Goal: Task Accomplishment & Management: Use online tool/utility

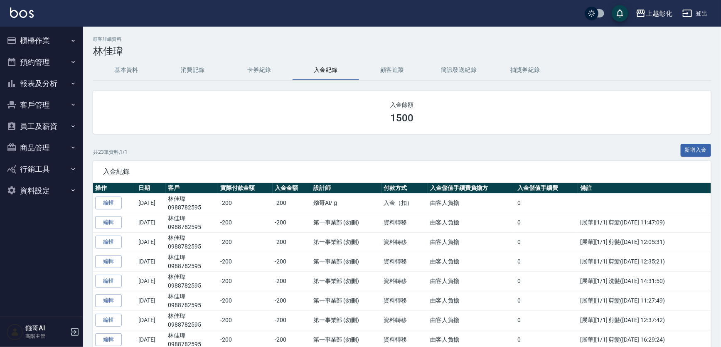
click at [54, 33] on button "櫃檯作業" at bounding box center [41, 41] width 77 height 22
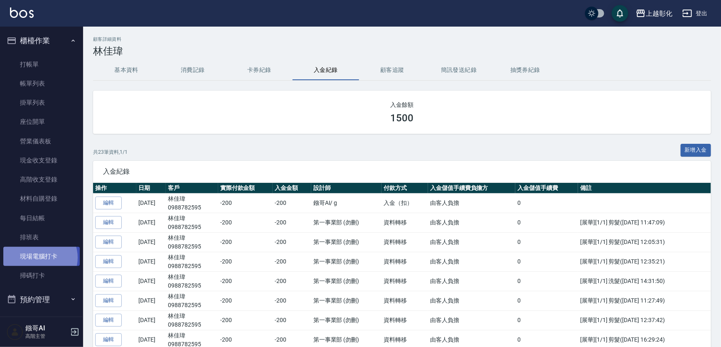
click at [39, 258] on link "現場電腦打卡" at bounding box center [41, 256] width 77 height 19
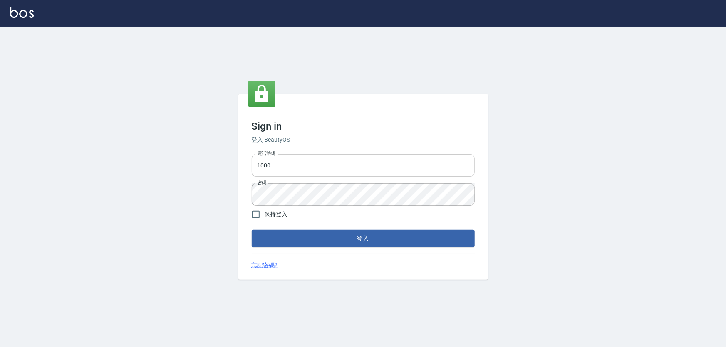
drag, startPoint x: 288, startPoint y: 151, endPoint x: 274, endPoint y: 164, distance: 18.8
click at [287, 153] on div "電話號碼 1000 電話號碼 密碼 密碼" at bounding box center [363, 180] width 230 height 58
click at [274, 164] on input "1000" at bounding box center [363, 165] width 223 height 22
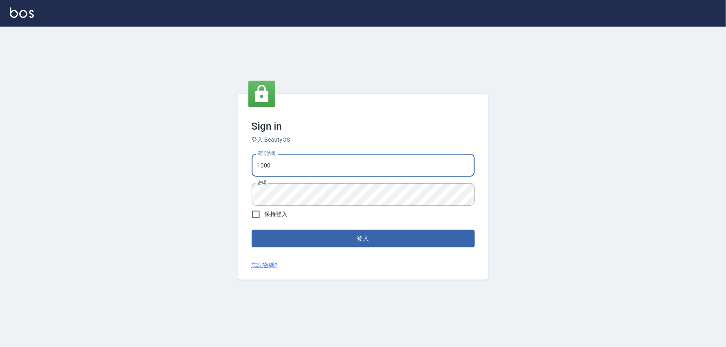
type input "0966106859"
click at [276, 211] on span "保持登入" at bounding box center [275, 214] width 23 height 9
click at [264, 211] on input "保持登入" at bounding box center [255, 214] width 17 height 17
checkbox input "true"
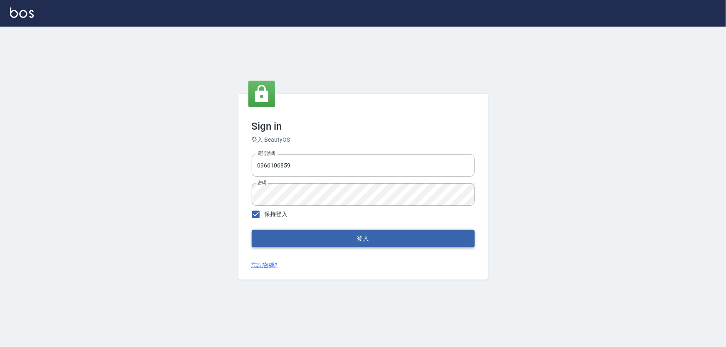
click at [271, 233] on button "登入" at bounding box center [363, 238] width 223 height 17
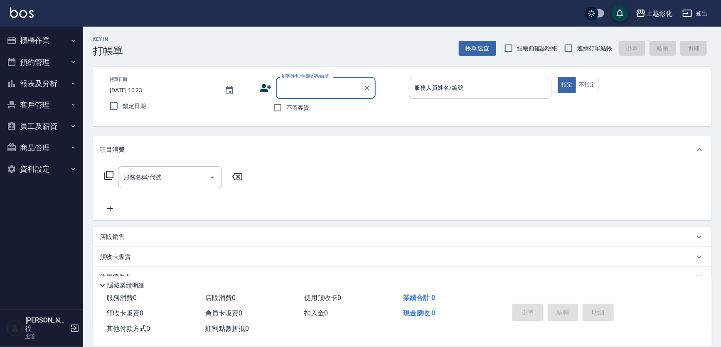
click at [54, 37] on button "櫃檯作業" at bounding box center [41, 41] width 77 height 22
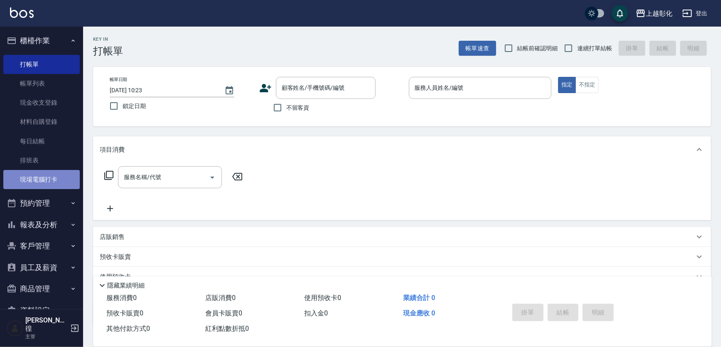
click at [42, 180] on link "現場電腦打卡" at bounding box center [41, 179] width 77 height 19
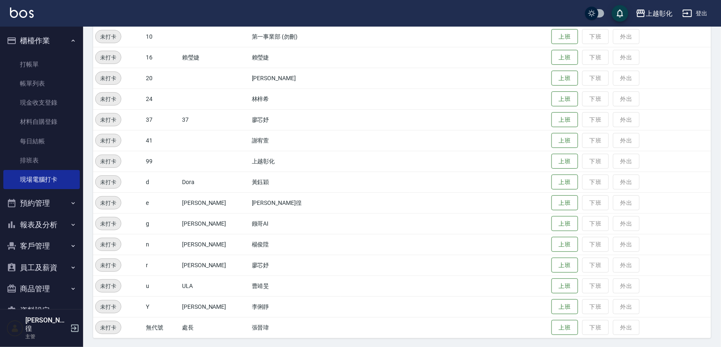
scroll to position [109, 0]
click at [555, 201] on button "上班" at bounding box center [565, 202] width 27 height 15
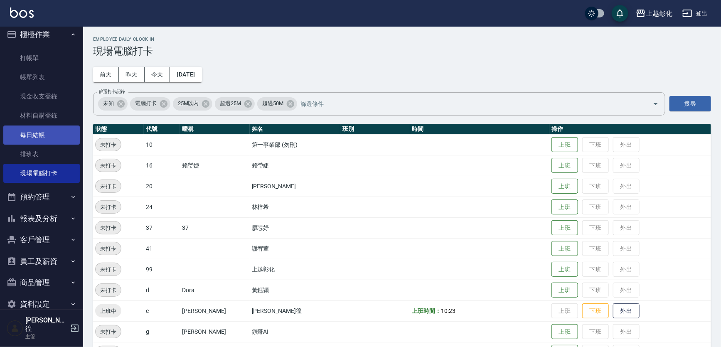
scroll to position [0, 0]
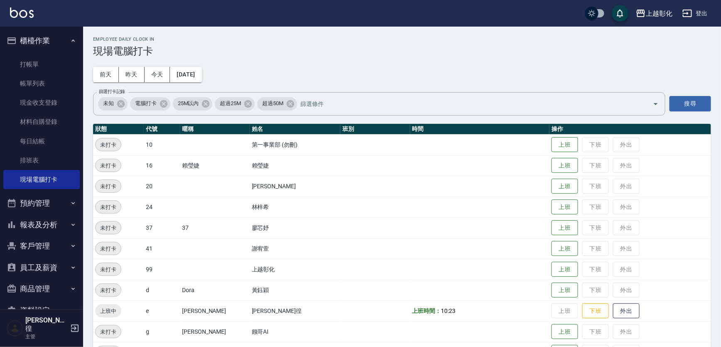
click at [35, 39] on button "櫃檯作業" at bounding box center [41, 41] width 77 height 22
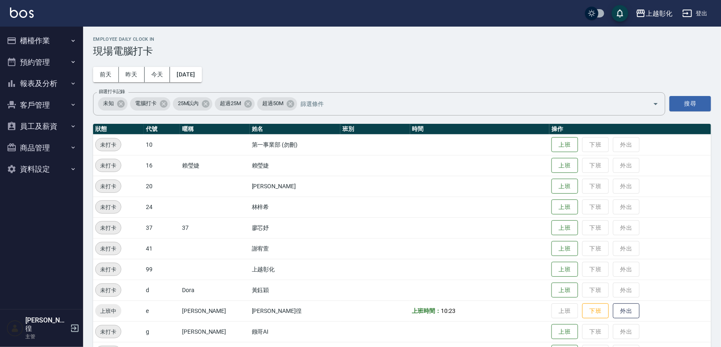
click at [49, 40] on button "櫃檯作業" at bounding box center [41, 41] width 77 height 22
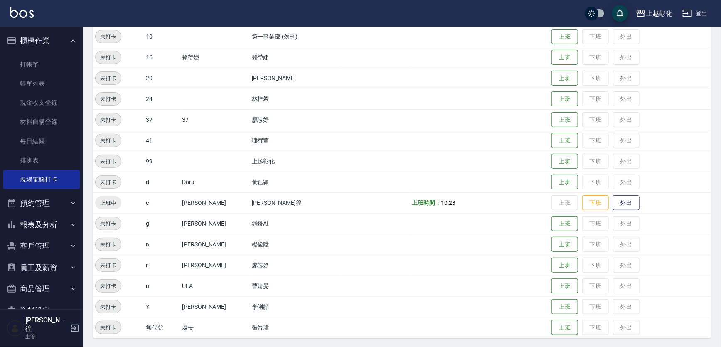
scroll to position [33, 0]
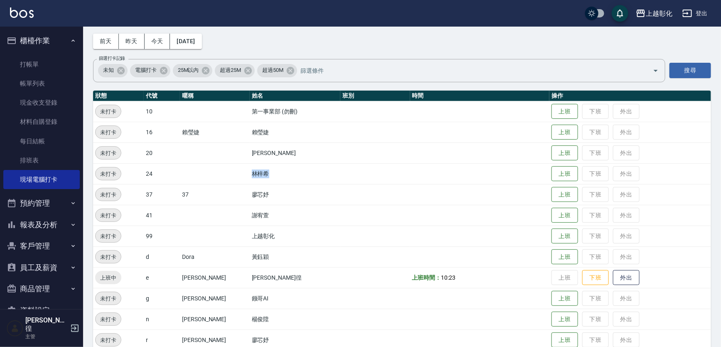
drag, startPoint x: 166, startPoint y: 176, endPoint x: 276, endPoint y: 176, distance: 109.8
click at [276, 176] on tr "未打卡 24 林梓希 上班 下班 外出" at bounding box center [402, 173] width 618 height 21
click at [276, 176] on td "林梓希" at bounding box center [295, 173] width 91 height 21
click at [555, 172] on button "上班" at bounding box center [565, 174] width 27 height 15
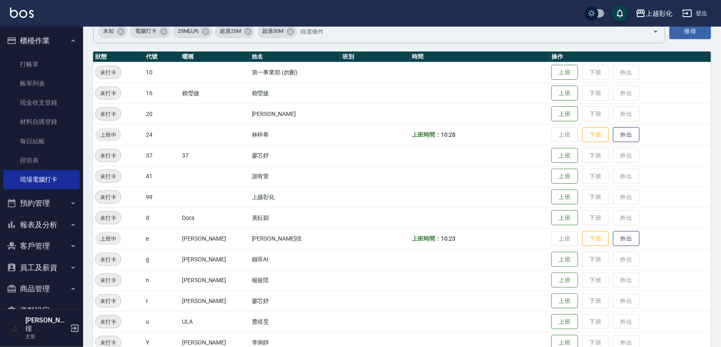
scroll to position [109, 0]
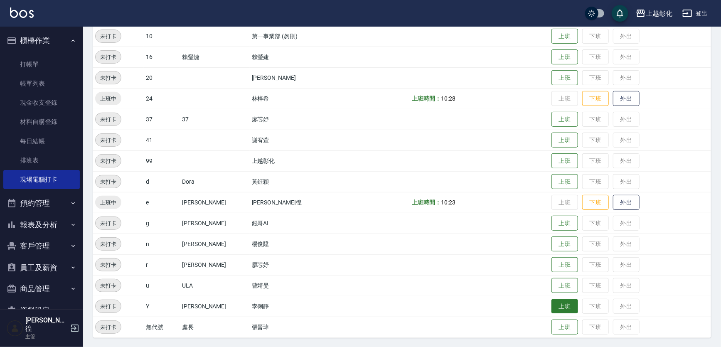
click at [568, 307] on button "上班" at bounding box center [565, 306] width 27 height 15
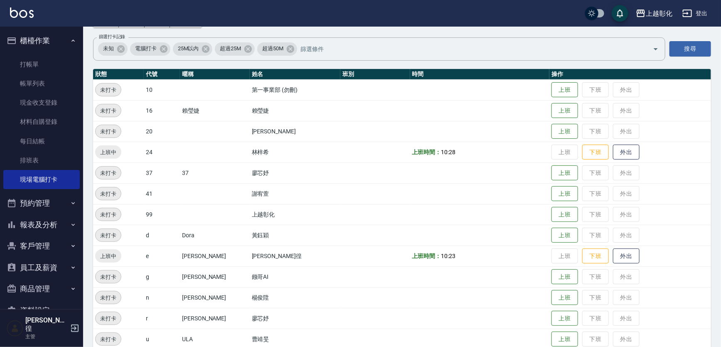
scroll to position [0, 0]
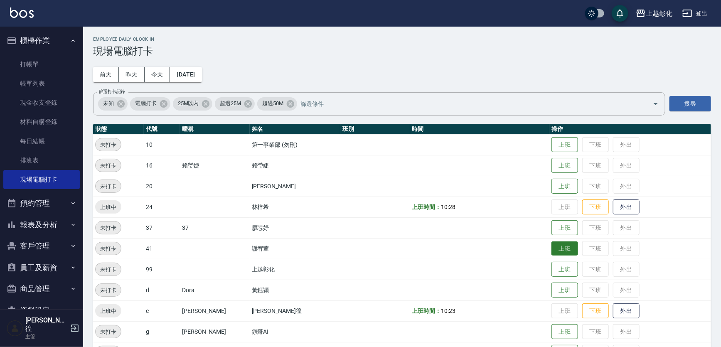
click at [567, 249] on button "上班" at bounding box center [565, 249] width 27 height 15
